Goal: Task Accomplishment & Management: Manage account settings

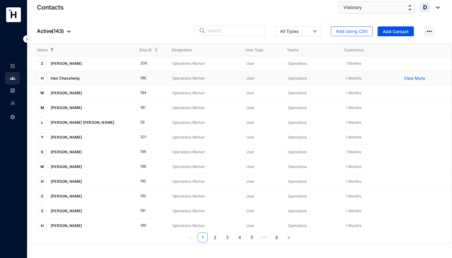
click at [419, 78] on p "View More" at bounding box center [416, 78] width 25 height 6
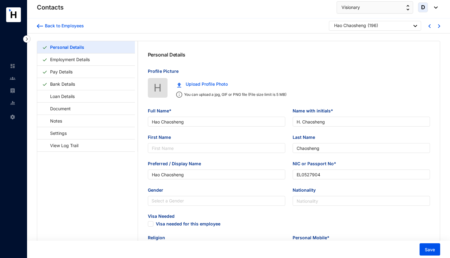
type input "Hao Chaosheng"
type input "H. Chaosheng"
type input "Chaosheng"
type input "Hao Chaosheng"
type input "EL0527904"
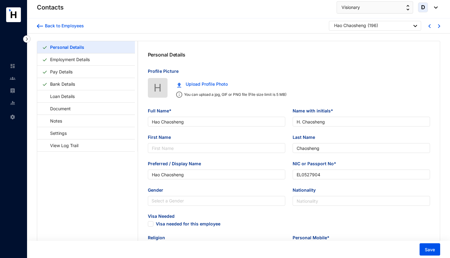
type input "Trend Marine Apartments, [STREET_ADDRESS]"
click at [57, 87] on link "Bank Details" at bounding box center [63, 84] width 30 height 13
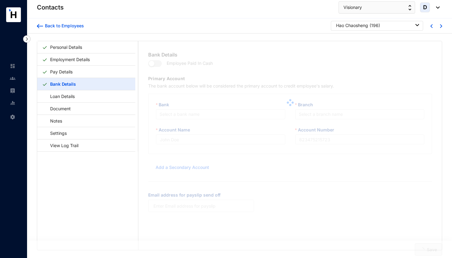
type input "Hao Chaosheng"
type input "1140"
type input "[EMAIL_ADDRESS][DOMAIN_NAME]"
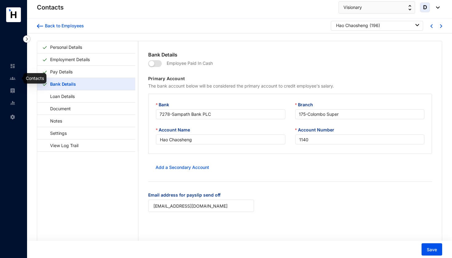
click at [13, 79] on img at bounding box center [13, 79] width 6 height 6
